Goal: Information Seeking & Learning: Check status

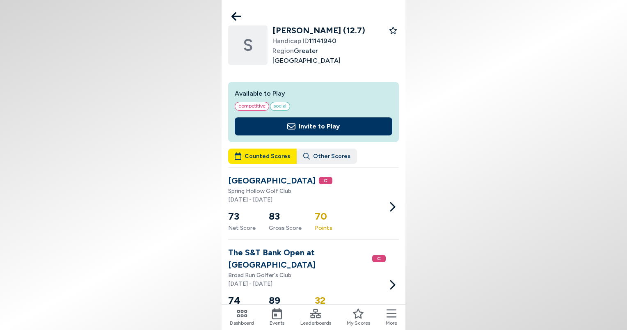
click at [233, 15] on icon at bounding box center [236, 16] width 10 height 9
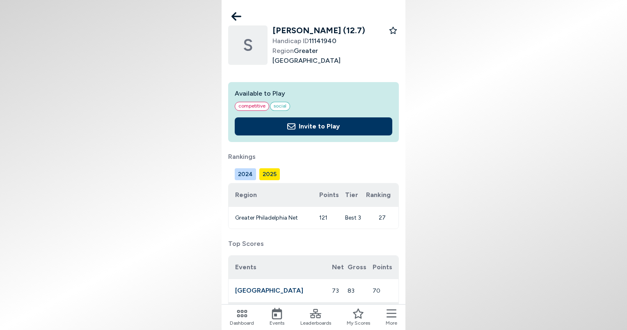
click at [282, 317] on icon at bounding box center [276, 313] width 11 height 11
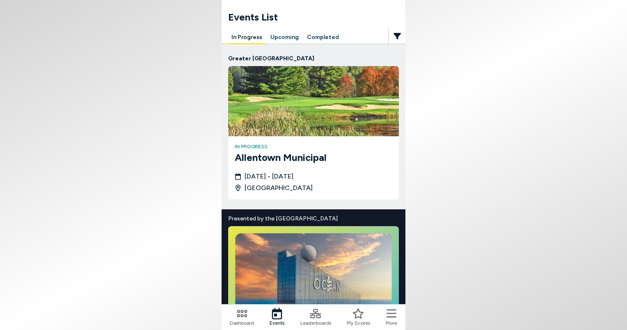
click at [312, 112] on img at bounding box center [313, 101] width 171 height 70
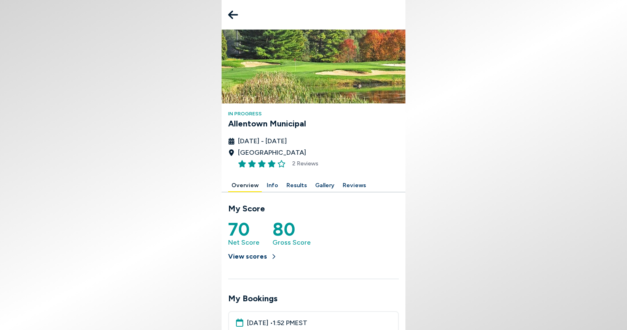
click at [299, 184] on button "Results" at bounding box center [296, 185] width 27 height 13
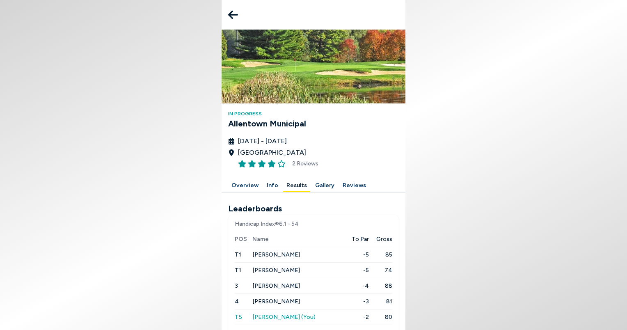
click at [399, 164] on div "In Progress Allentown Municipal [DATE] - [DATE] [GEOGRAPHIC_DATA] 2 Reviews" at bounding box center [313, 105] width 184 height 150
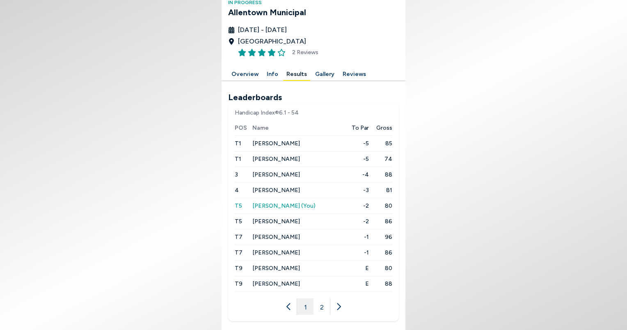
scroll to position [113, 0]
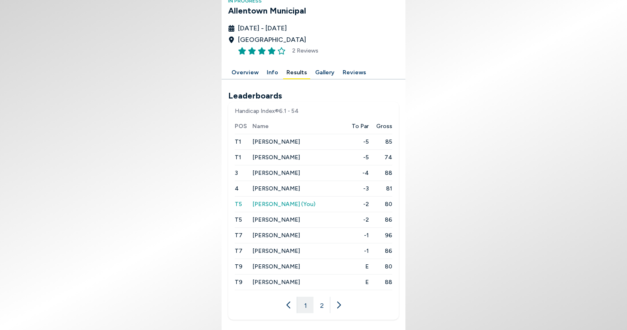
click at [322, 305] on button "2" at bounding box center [321, 304] width 16 height 16
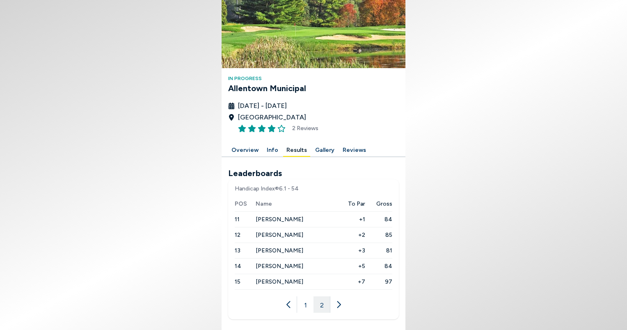
click at [307, 306] on button "1" at bounding box center [305, 304] width 16 height 16
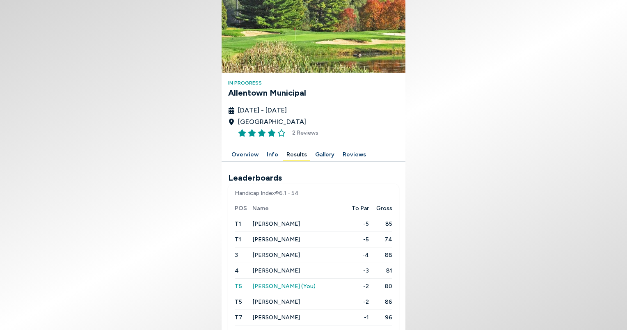
scroll to position [0, 0]
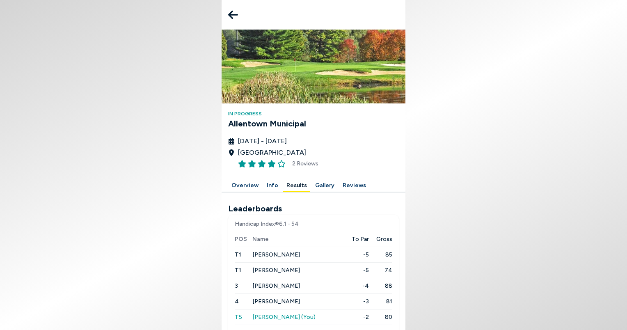
click at [235, 17] on icon at bounding box center [233, 15] width 10 height 16
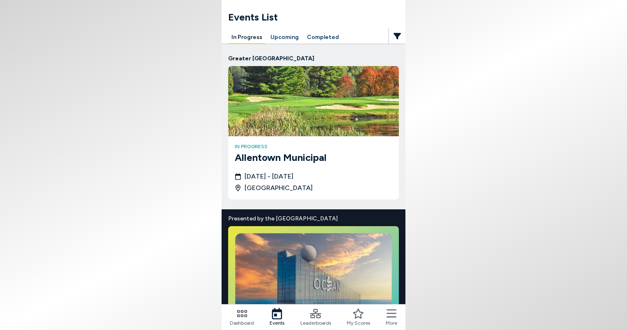
click at [315, 313] on icon at bounding box center [315, 313] width 11 height 9
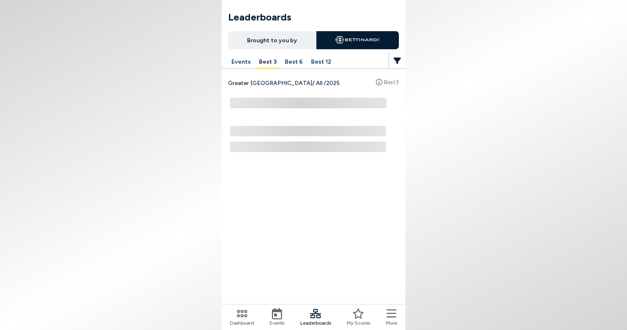
click at [317, 62] on button "Best 12" at bounding box center [321, 62] width 27 height 13
